Goal: Task Accomplishment & Management: Use online tool/utility

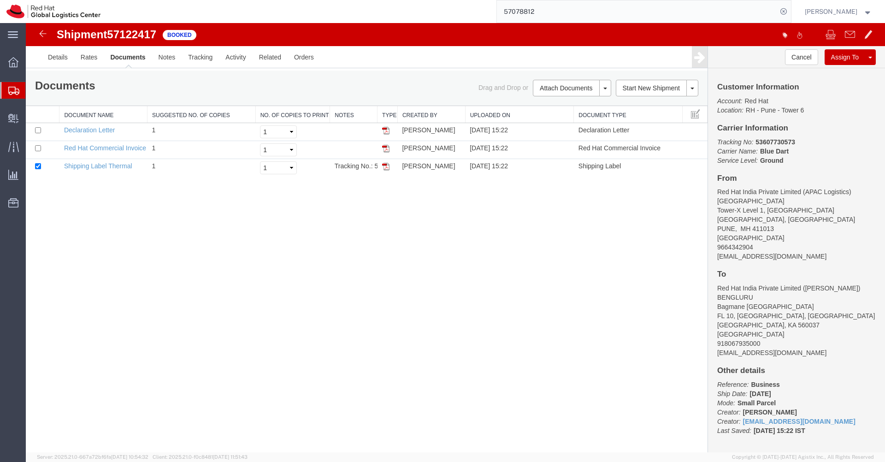
click at [657, 13] on input "57078812" at bounding box center [637, 11] width 280 height 22
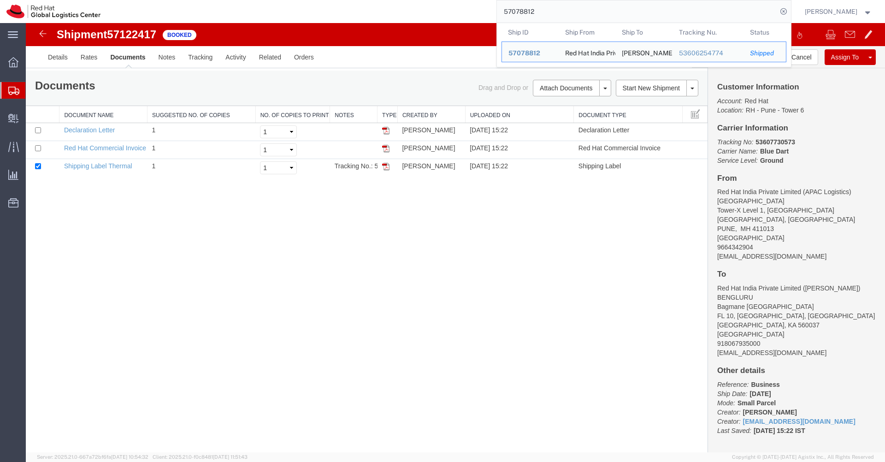
click at [657, 13] on input "57078812" at bounding box center [637, 11] width 280 height 22
paste input "20892913053"
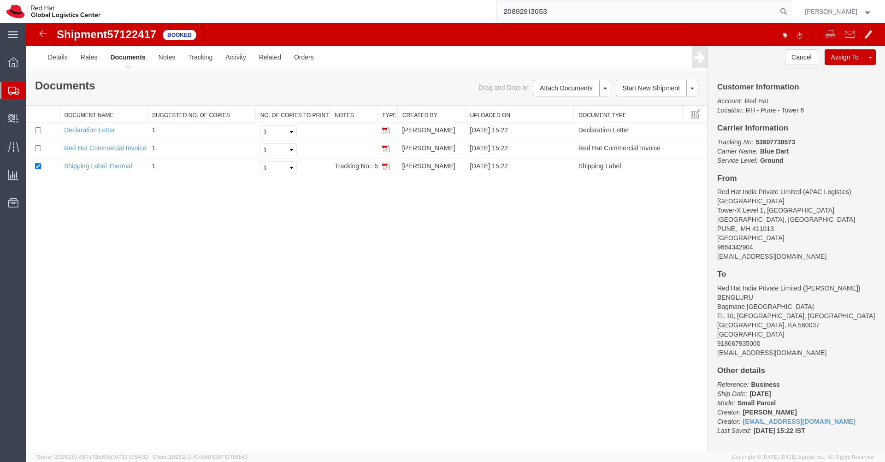
type input "20892913053"
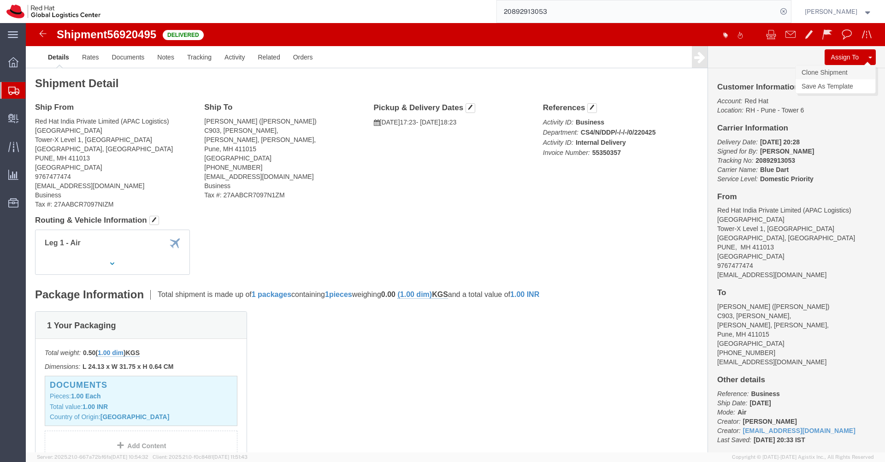
click link "Clone Shipment"
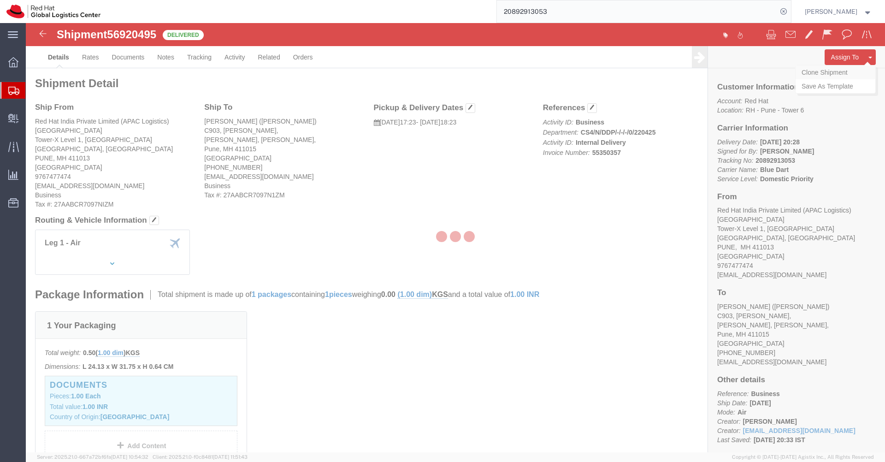
select select "38007"
